Goal: Task Accomplishment & Management: Use online tool/utility

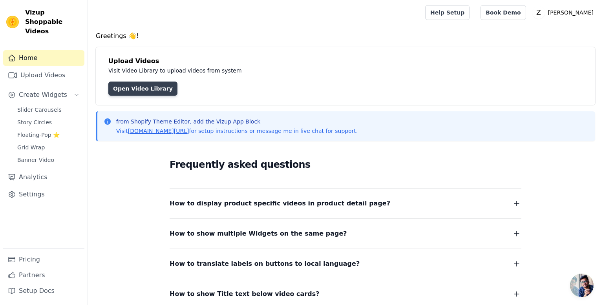
click at [145, 89] on link "Open Video Library" at bounding box center [142, 89] width 69 height 14
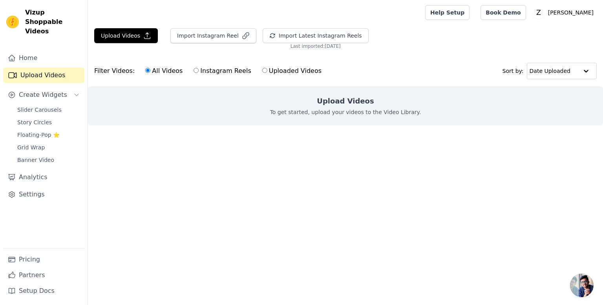
click at [193, 71] on input "Instagram Reels" at bounding box center [195, 70] width 5 height 5
radio input "true"
click at [212, 40] on button "Import Instagram Reel" at bounding box center [213, 35] width 86 height 15
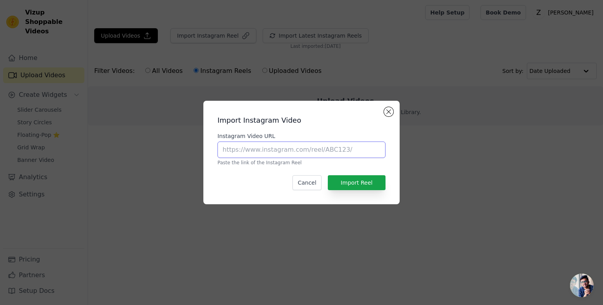
click at [231, 149] on input "Instagram Video URL" at bounding box center [301, 150] width 168 height 16
paste input "https://www.instagram.com/p/DNXz6-XsLyz/?utm_source=ig_web_button_share_sheet&i…"
type input "https://www.instagram.com/p/DNXz6-XsLyz/?utm_source=ig_web_button_share_sheet&i…"
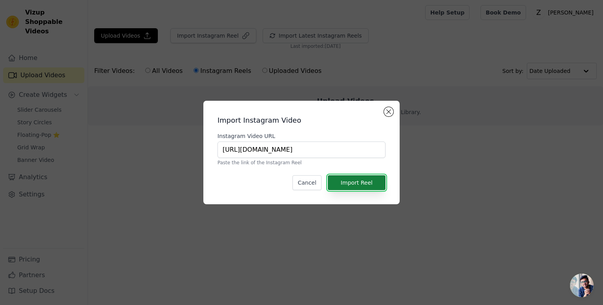
click at [347, 180] on button "Import Reel" at bounding box center [357, 182] width 58 height 15
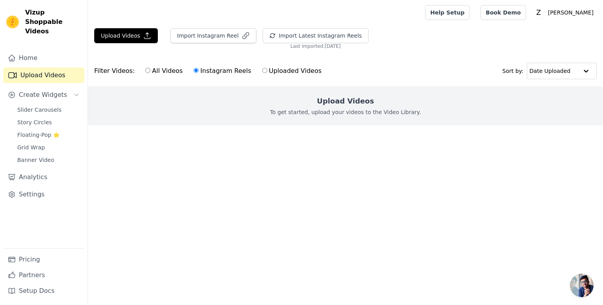
click at [145, 67] on label "All Videos" at bounding box center [164, 71] width 38 height 10
click at [145, 68] on input "All Videos" at bounding box center [147, 70] width 5 height 5
radio input "true"
click at [243, 36] on icon "button" at bounding box center [246, 36] width 6 height 6
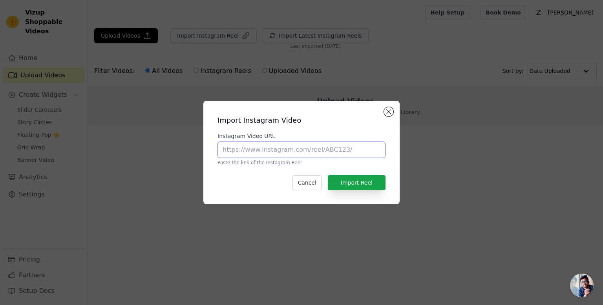
click at [280, 147] on input "Instagram Video URL" at bounding box center [301, 150] width 168 height 16
paste input "https://www.instagram.com/reel/DNVadchM0MQ/?utm_source=ig_web_copy_link&igsh=Mz…"
type input "https://www.instagram.com/reel/DNVadchM0MQ/?utm_source=ig_web_copy_link&igsh=Mz…"
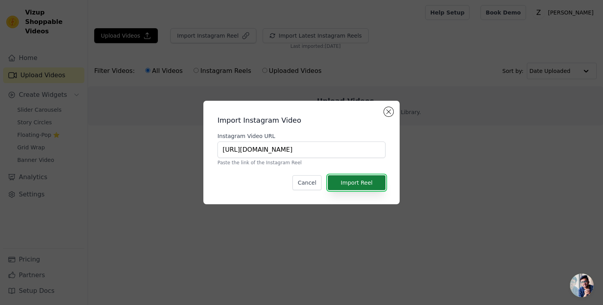
click at [346, 185] on button "Import Reel" at bounding box center [357, 182] width 58 height 15
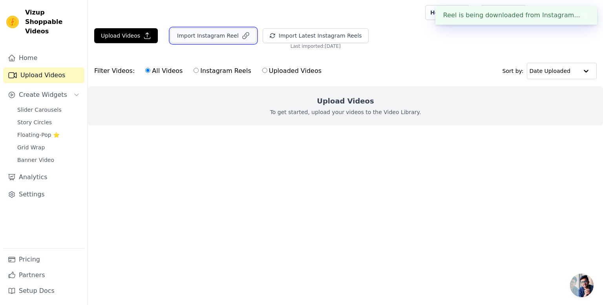
click at [242, 36] on icon "button" at bounding box center [246, 36] width 8 height 8
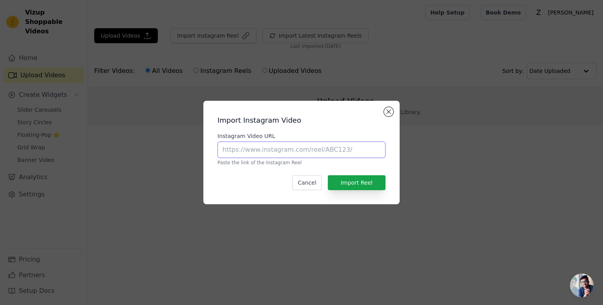
click at [256, 152] on input "Instagram Video URL" at bounding box center [301, 150] width 168 height 16
paste input "https://www.instagram.com/reel/DNVadchM0MQ/?utm_source=ig_web_copy_link&igsh=Mz…"
type input "https://www.instagram.com/reel/DNVadchM0MQ/?utm_source=ig_web_copy_link&igsh=Mz…"
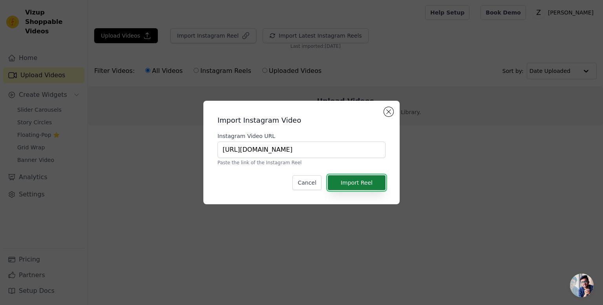
click at [344, 182] on button "Import Reel" at bounding box center [357, 182] width 58 height 15
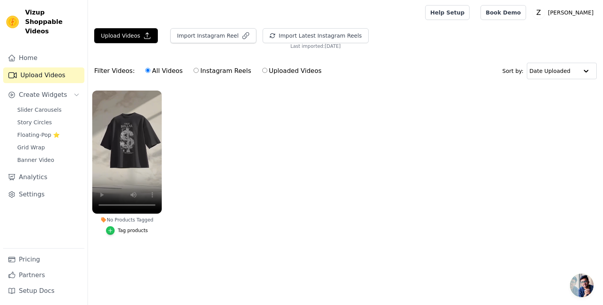
click at [111, 234] on div "button" at bounding box center [110, 230] width 9 height 9
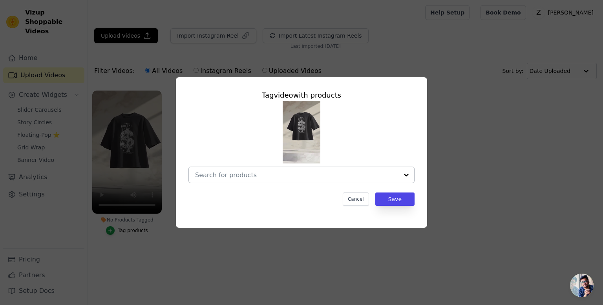
click at [321, 177] on input "No Products Tagged Tag video with products Cancel Save Tag products" at bounding box center [296, 175] width 203 height 7
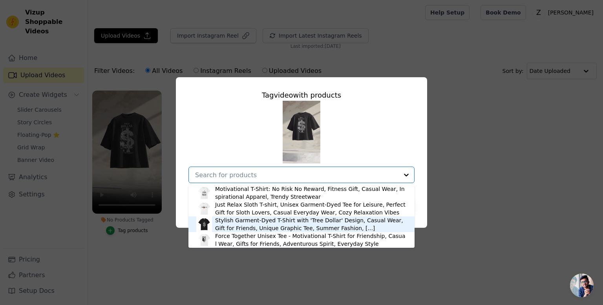
click at [280, 224] on div "Stylish Garment-Dyed T-Shirt with 'Tree Dollar' Design, Casual Wear, Gift for F…" at bounding box center [311, 225] width 192 height 16
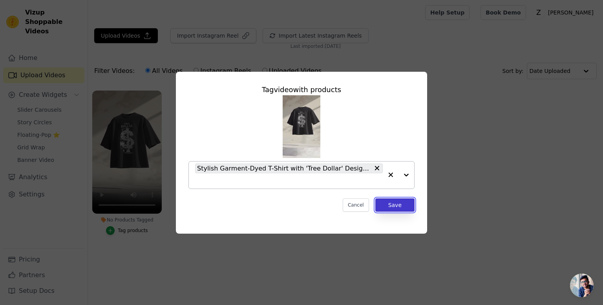
click at [401, 205] on button "Save" at bounding box center [394, 205] width 39 height 13
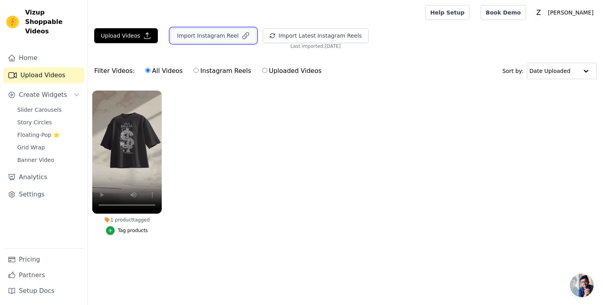
click at [201, 42] on button "Import Instagram Reel" at bounding box center [213, 35] width 86 height 15
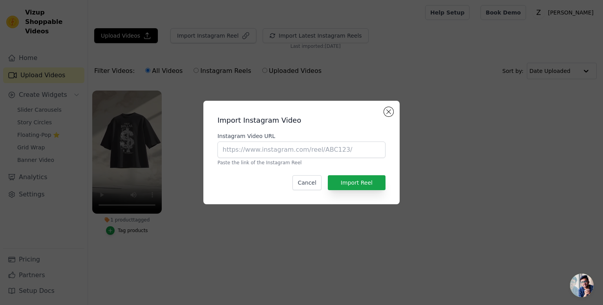
click at [280, 54] on div "Import Instagram Video Instagram Video URL Paste the link of the Instagram Reel…" at bounding box center [301, 152] width 603 height 305
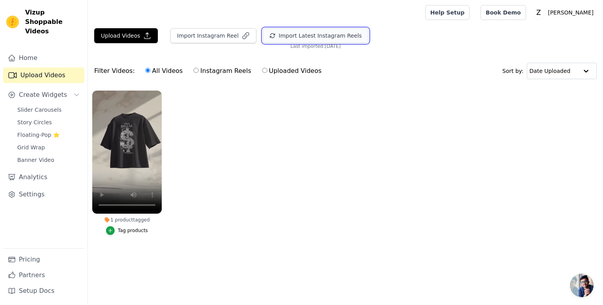
click at [319, 36] on button "Import Latest Instagram Reels" at bounding box center [316, 35] width 106 height 15
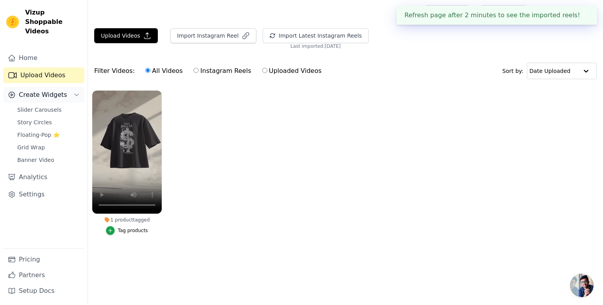
click at [45, 90] on span "Create Widgets" at bounding box center [43, 94] width 48 height 9
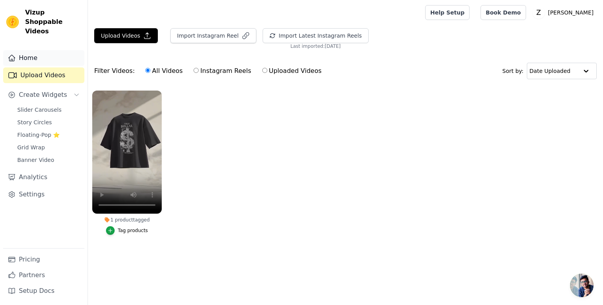
click at [42, 50] on link "Home" at bounding box center [43, 58] width 81 height 16
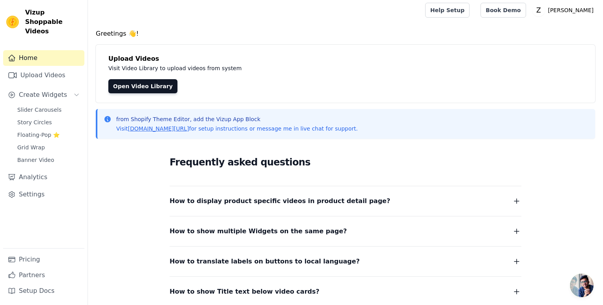
scroll to position [3, 0]
click at [580, 10] on p "[PERSON_NAME]" at bounding box center [571, 10] width 52 height 14
click at [547, 32] on link "Settings" at bounding box center [558, 30] width 75 height 14
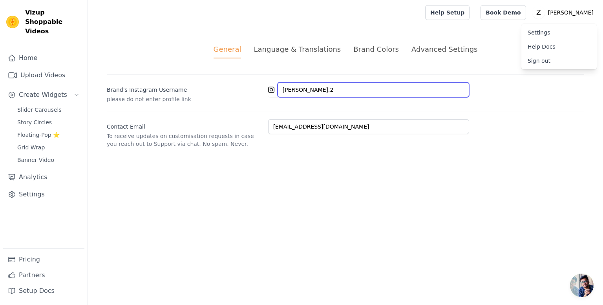
click at [327, 89] on input "zuno.2" at bounding box center [373, 89] width 192 height 15
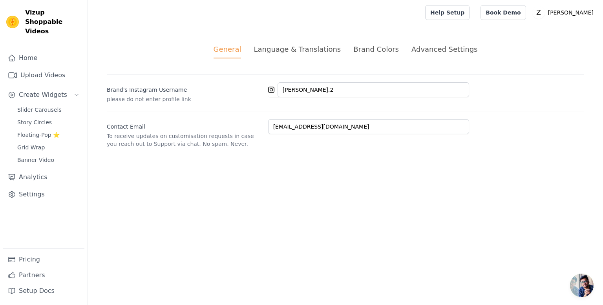
click at [291, 55] on li "Language & Translations" at bounding box center [297, 51] width 87 height 15
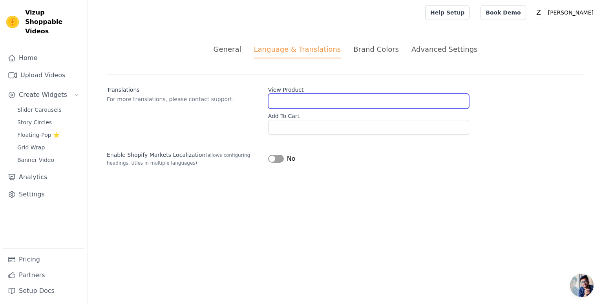
click at [305, 102] on input "View Product" at bounding box center [368, 101] width 201 height 15
click at [370, 51] on div "Brand Colors" at bounding box center [376, 49] width 46 height 11
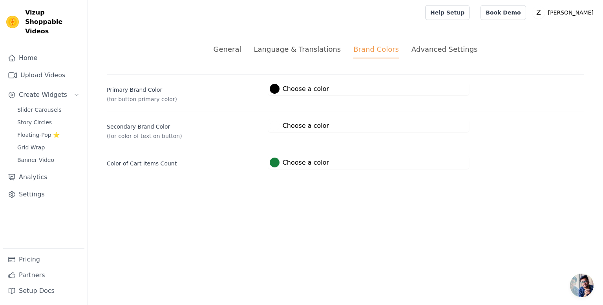
click at [412, 55] on li "Advanced Settings" at bounding box center [444, 51] width 66 height 15
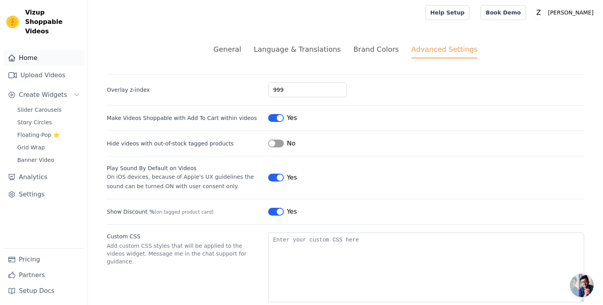
click at [36, 53] on link "Home" at bounding box center [43, 58] width 81 height 16
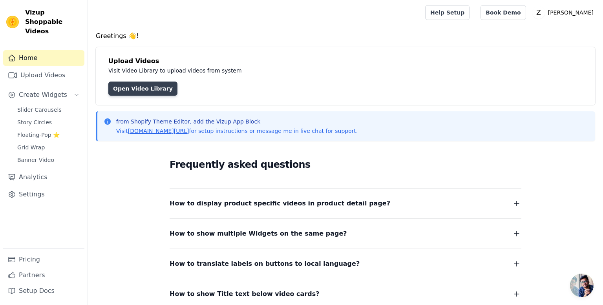
click at [132, 91] on link "Open Video Library" at bounding box center [142, 89] width 69 height 14
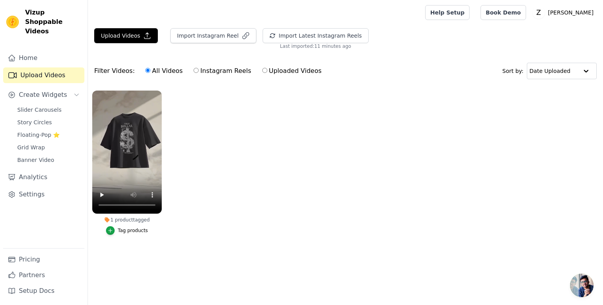
click at [122, 226] on li "1 product tagged Tag products" at bounding box center [126, 163] width 69 height 144
click at [112, 230] on icon "button" at bounding box center [110, 230] width 5 height 5
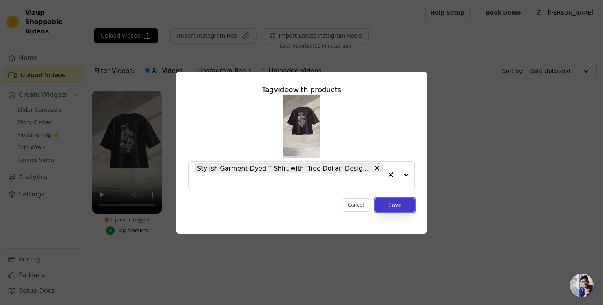
click at [392, 204] on button "Save" at bounding box center [394, 205] width 39 height 13
